Goal: Task Accomplishment & Management: Complete application form

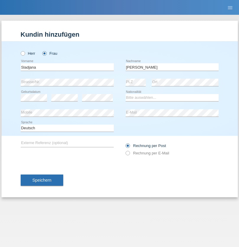
type input "[PERSON_NAME]"
select select "RS"
select select "C"
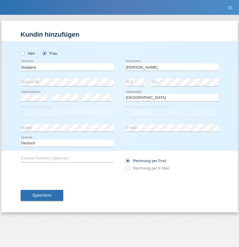
select select "06"
select select "09"
select select "2021"
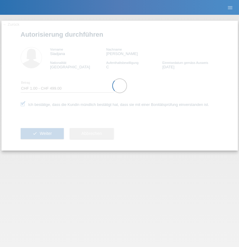
select select "1"
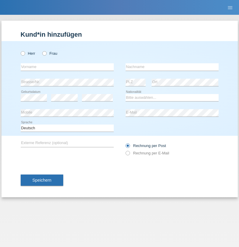
radio input "true"
click at [67, 67] on input "text" at bounding box center [67, 66] width 93 height 7
type input "Caicedo Medina"
click at [172, 67] on input "text" at bounding box center [172, 66] width 93 height 7
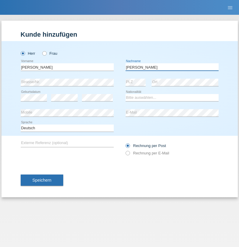
type input "Marlon"
select select "ES"
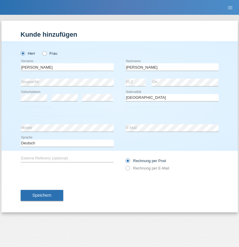
select select "C"
select select "25"
select select "03"
select select "2021"
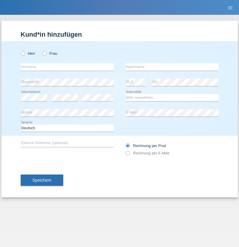
radio input "true"
click at [67, 67] on input "text" at bounding box center [67, 66] width 93 height 7
type input "firat"
click at [172, 67] on input "text" at bounding box center [172, 66] width 93 height 7
type input "kara"
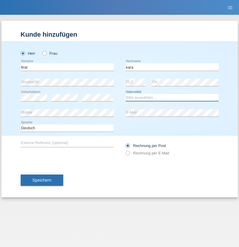
select select "CH"
